Goal: Task Accomplishment & Management: Manage account settings

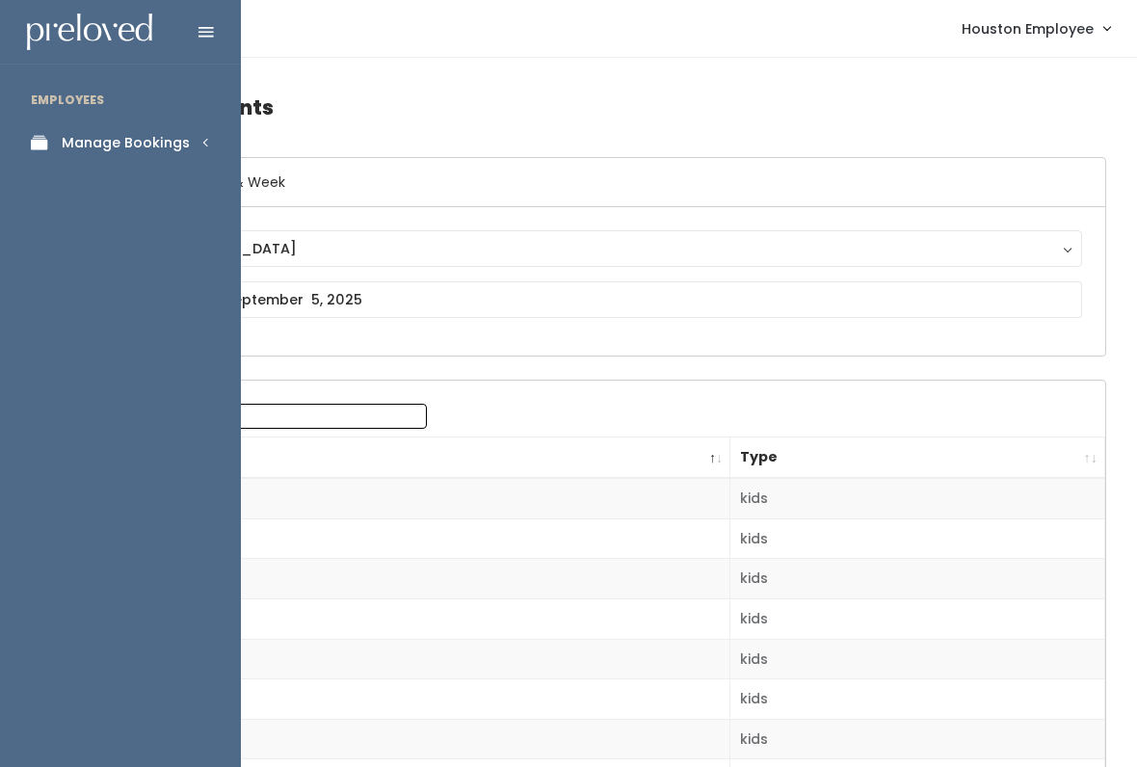
click at [174, 136] on div "Manage Bookings" at bounding box center [126, 143] width 128 height 20
click at [162, 323] on div "Booth Discounts" at bounding box center [120, 333] width 117 height 20
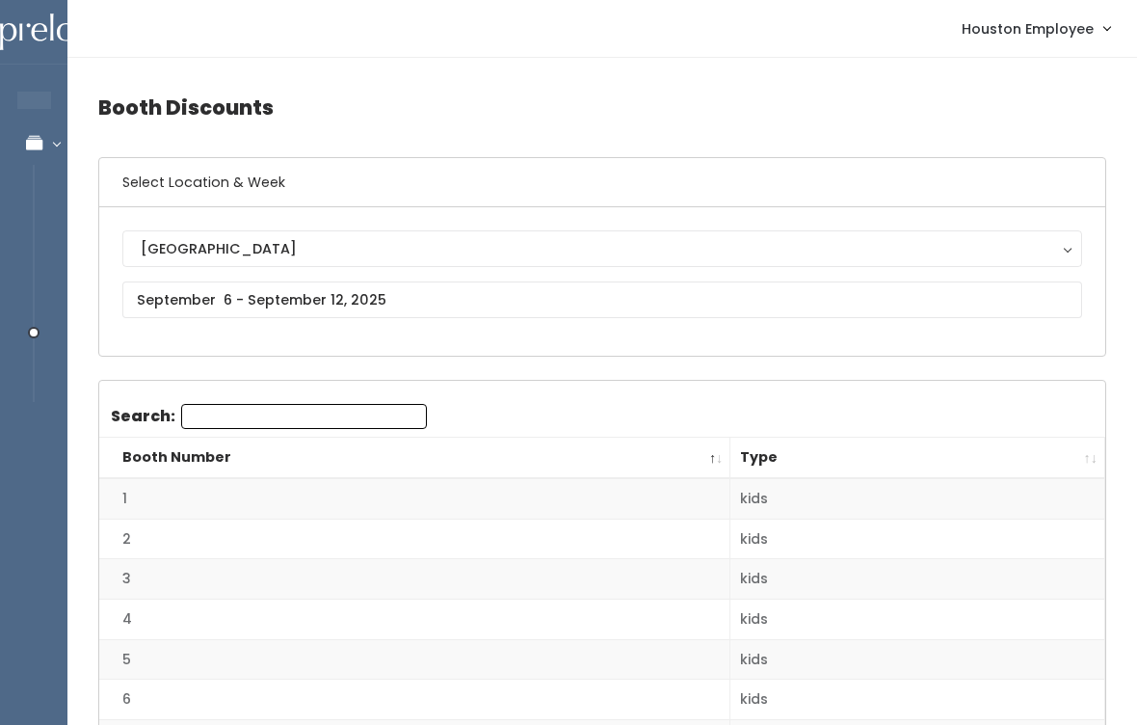
click at [387, 247] on div "[GEOGRAPHIC_DATA]" at bounding box center [602, 248] width 923 height 21
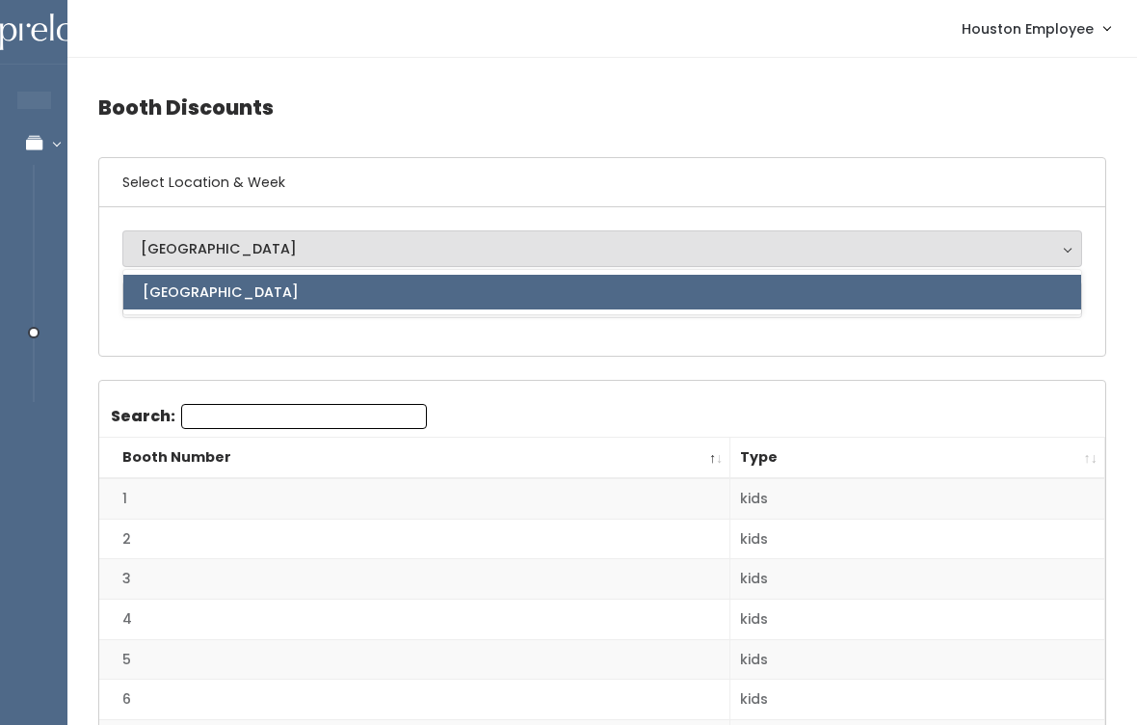
click at [513, 356] on div "Houston Houston Houston" at bounding box center [602, 281] width 1006 height 148
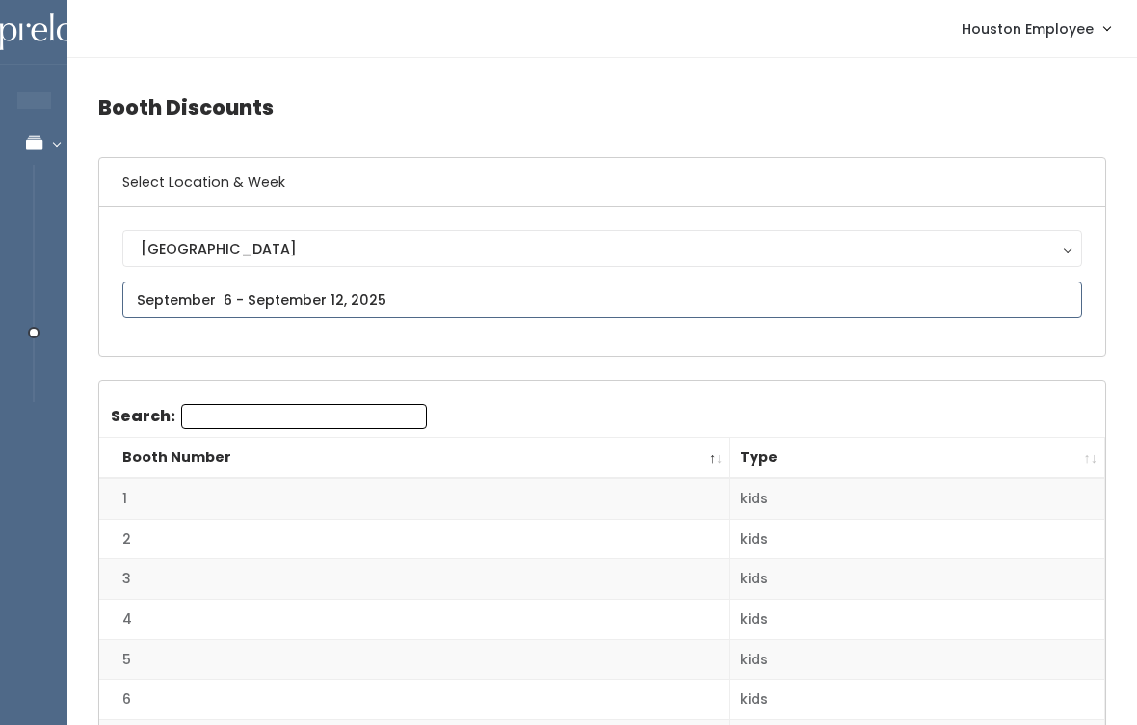
click at [535, 308] on input "text" at bounding box center [602, 299] width 960 height 37
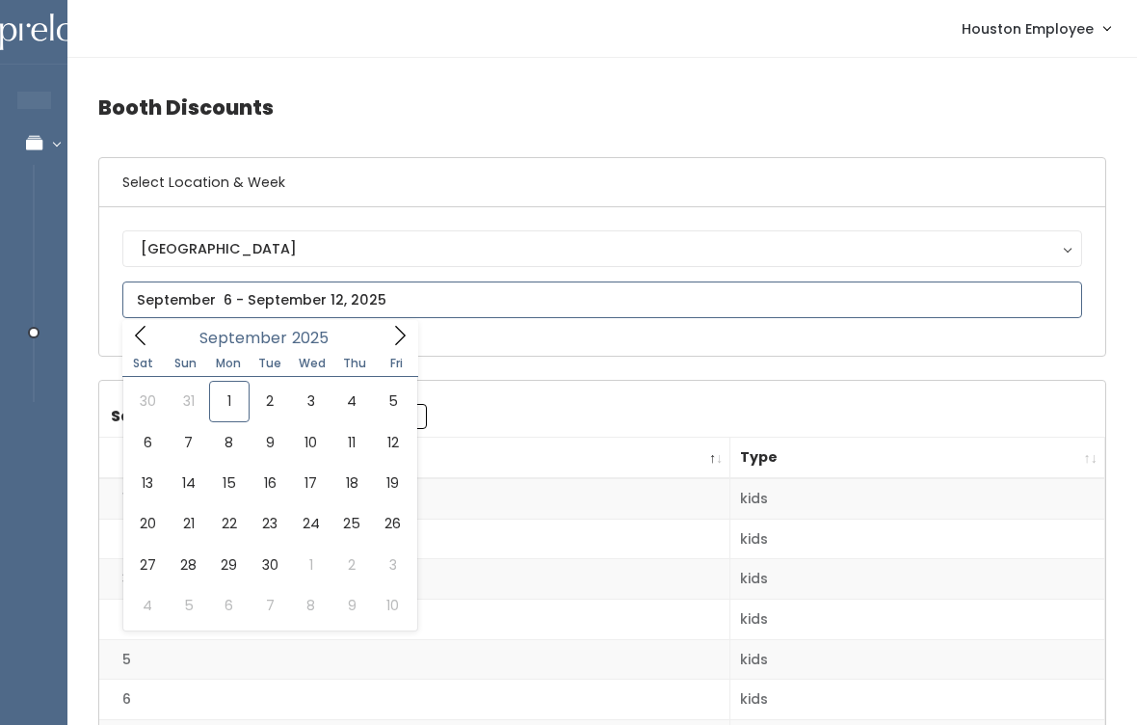
type input "August 30 to September 5"
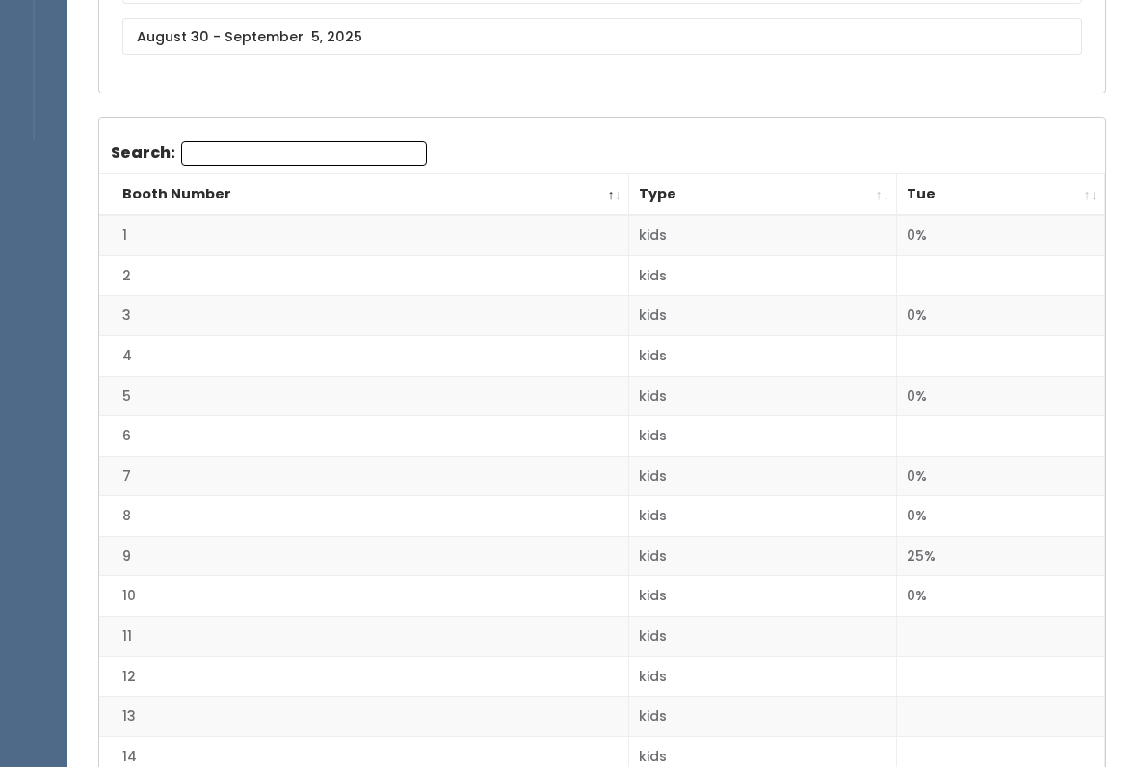
scroll to position [263, 0]
click at [1090, 185] on th "Tue" at bounding box center [1001, 194] width 208 height 41
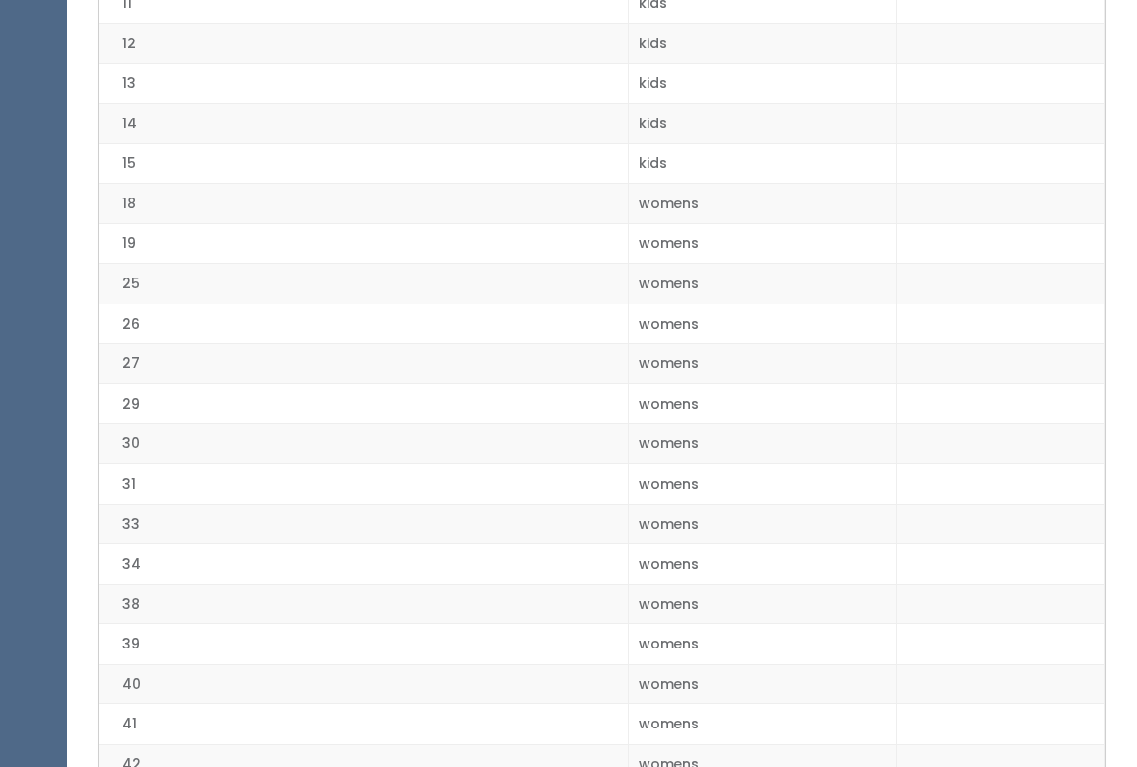
scroll to position [0, 0]
